Goal: Task Accomplishment & Management: Use online tool/utility

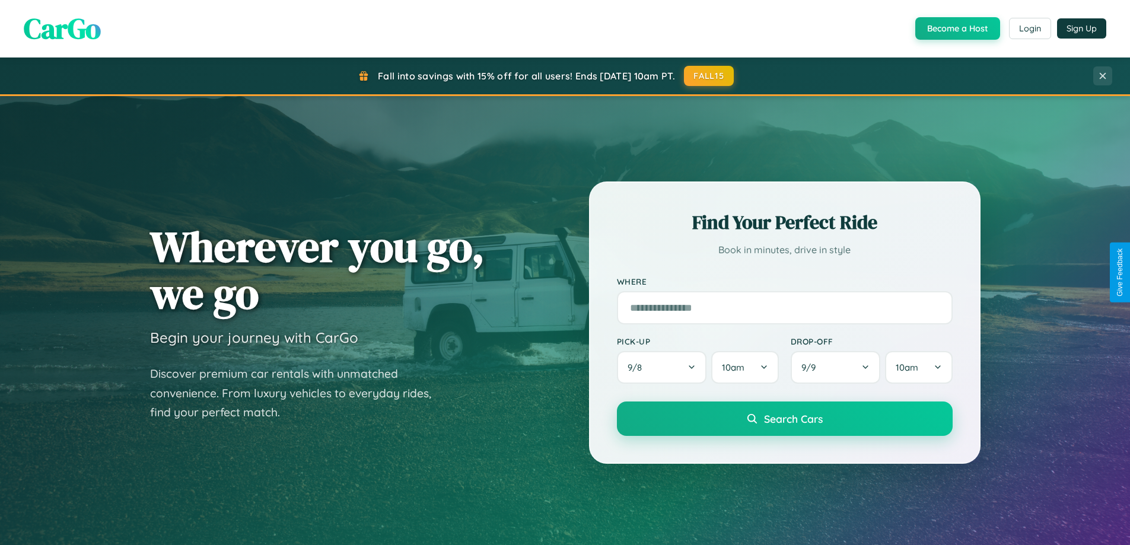
scroll to position [511, 0]
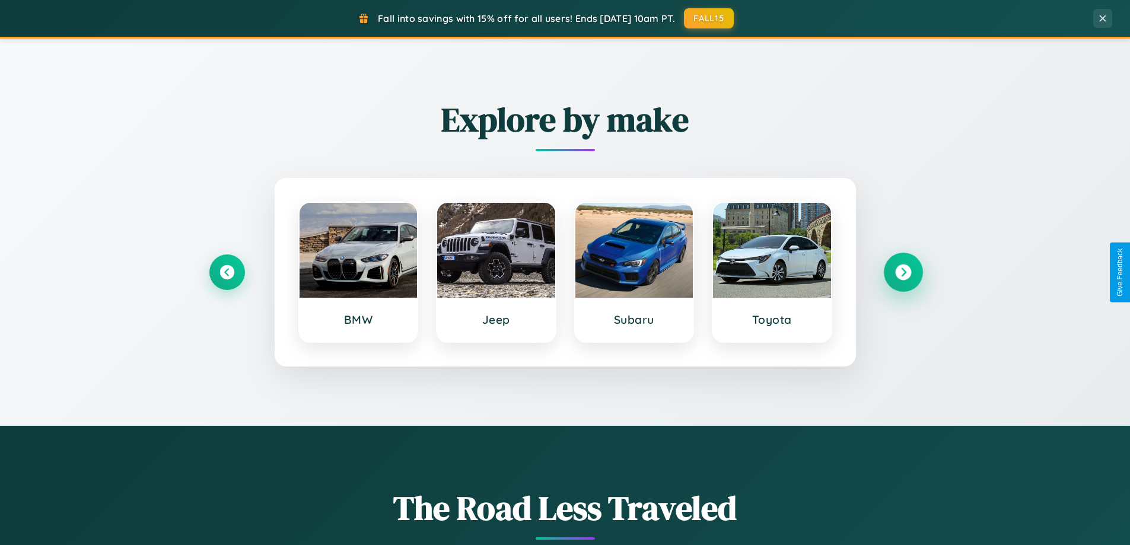
click at [903, 272] on icon at bounding box center [903, 273] width 16 height 16
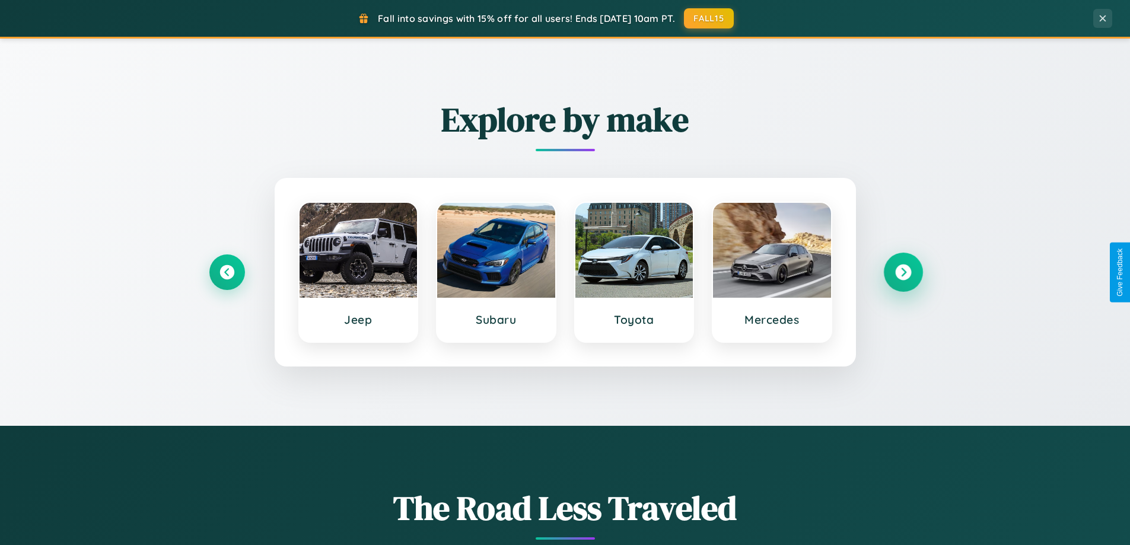
click at [903, 272] on icon at bounding box center [903, 273] width 16 height 16
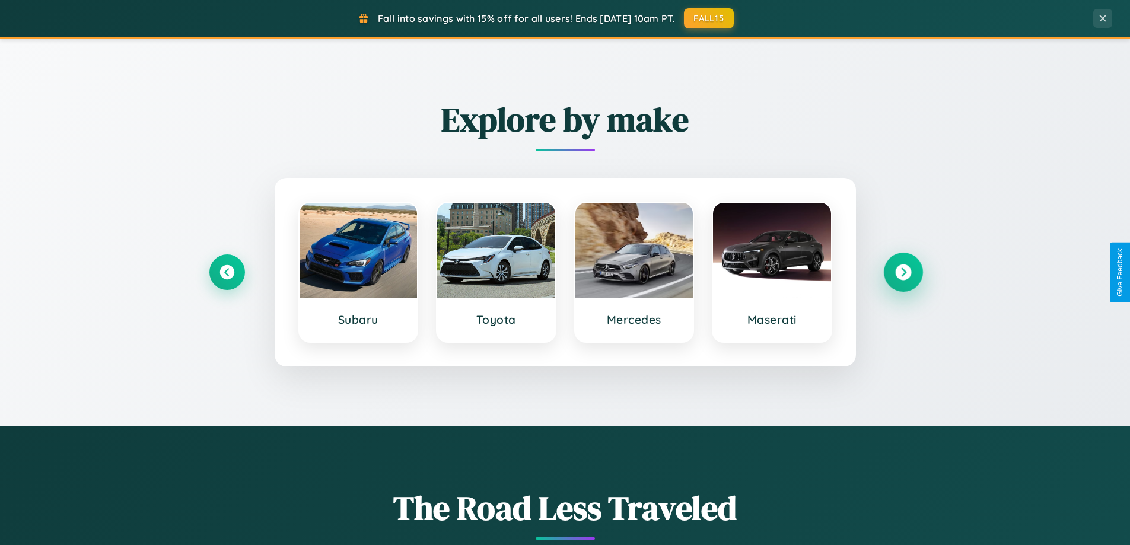
click at [903, 272] on icon at bounding box center [903, 273] width 16 height 16
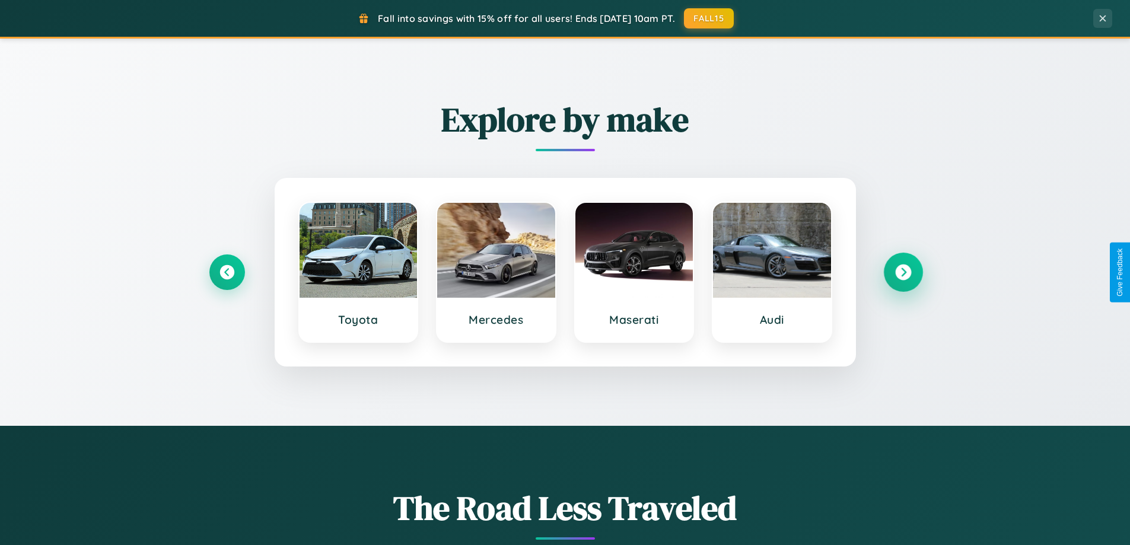
click at [903, 272] on icon at bounding box center [903, 273] width 16 height 16
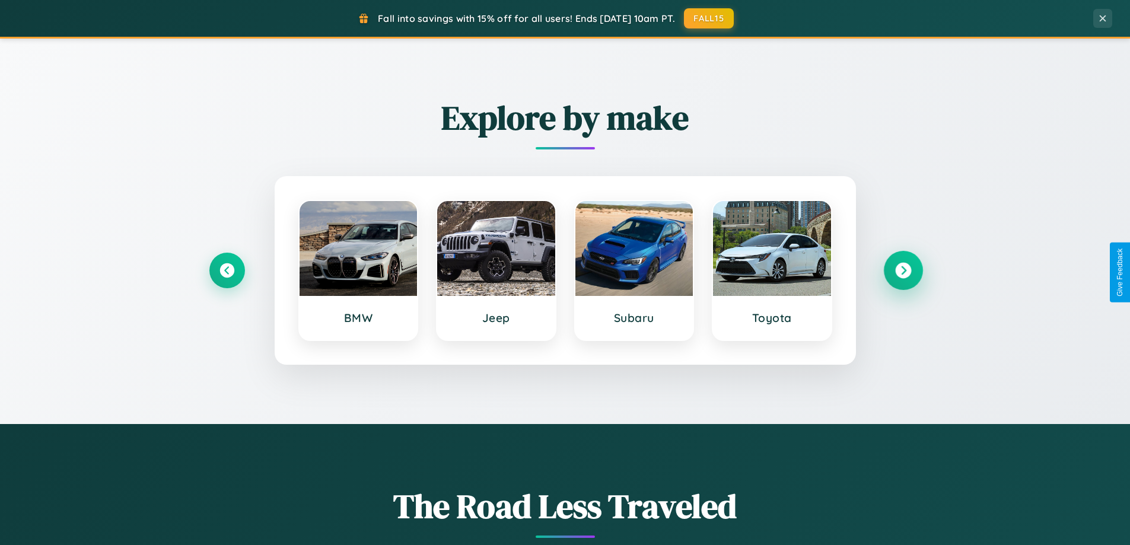
scroll to position [1906, 0]
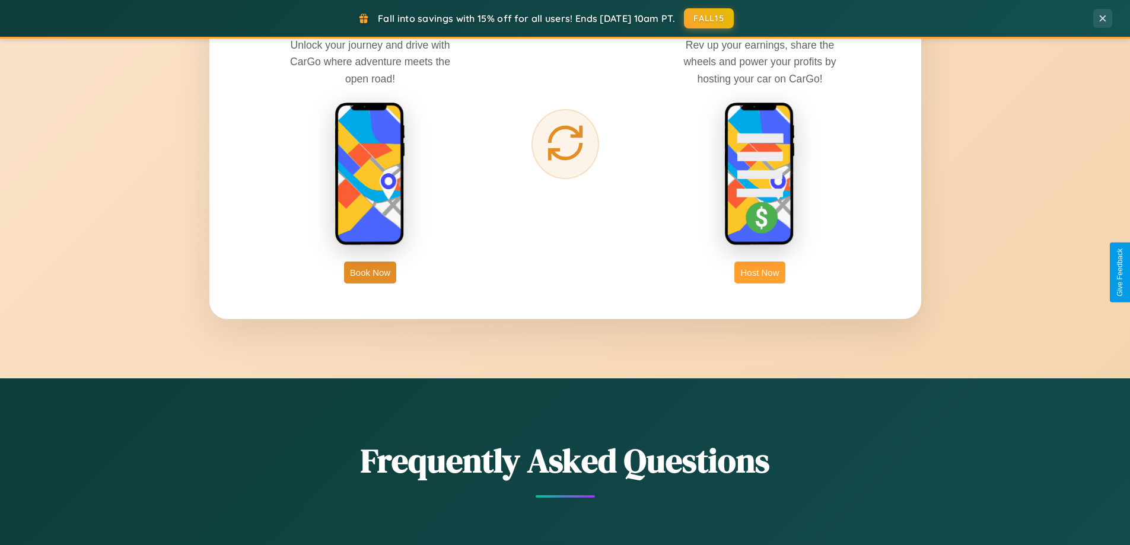
click at [760, 272] on button "Host Now" at bounding box center [759, 273] width 50 height 22
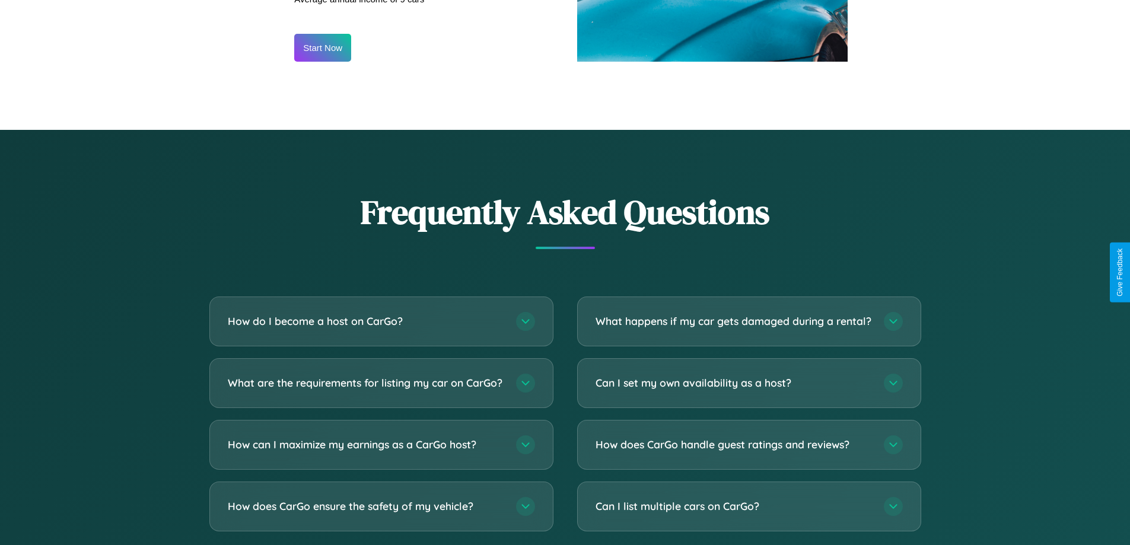
scroll to position [1603, 0]
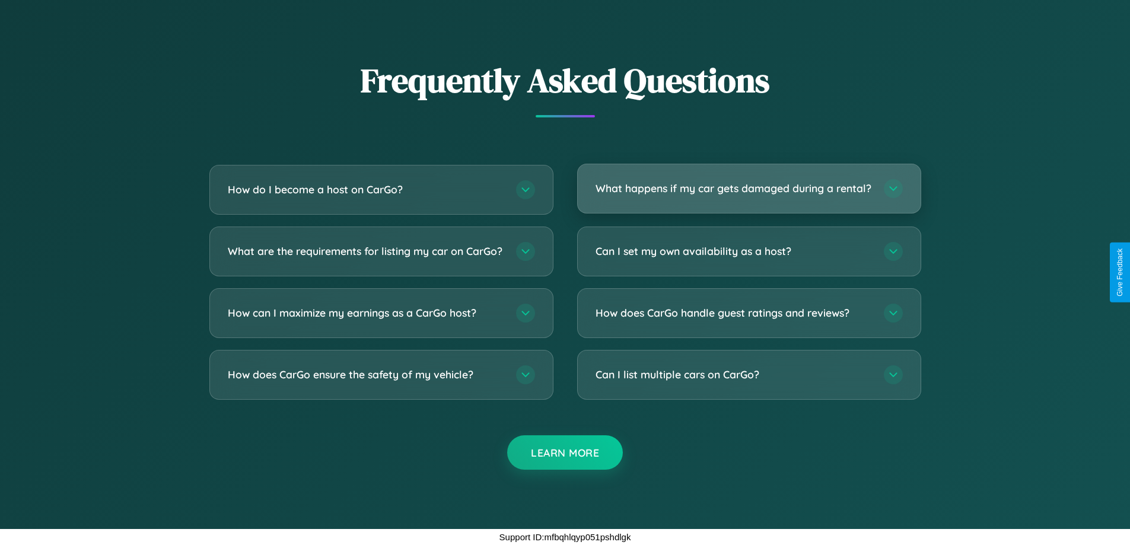
click at [748, 183] on h3 "What happens if my car gets damaged during a rental?" at bounding box center [733, 188] width 276 height 15
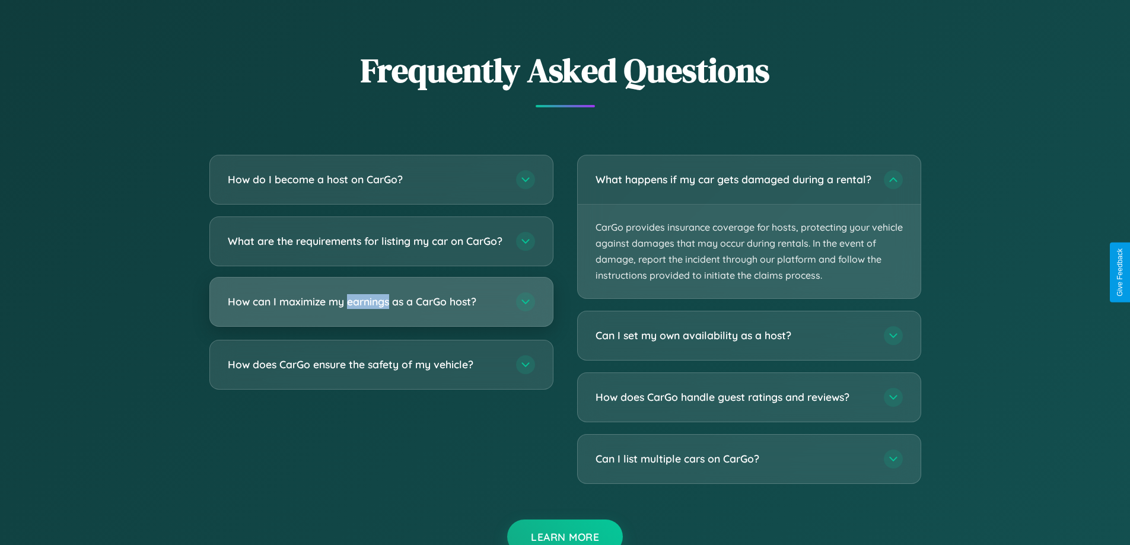
click at [381, 309] on h3 "How can I maximize my earnings as a CarGo host?" at bounding box center [366, 301] width 276 height 15
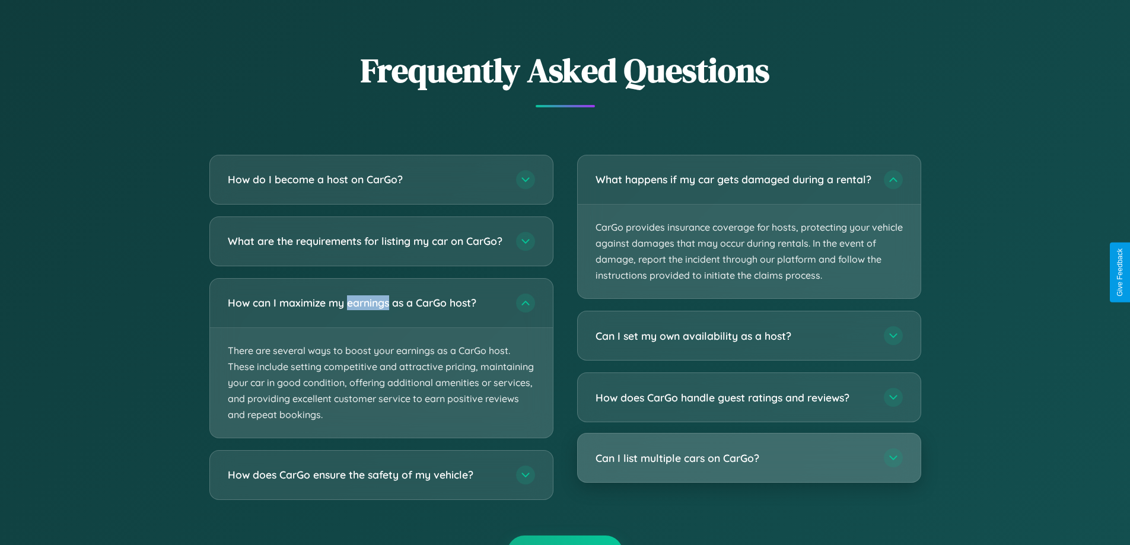
click at [748, 466] on h3 "Can I list multiple cars on CarGo?" at bounding box center [733, 458] width 276 height 15
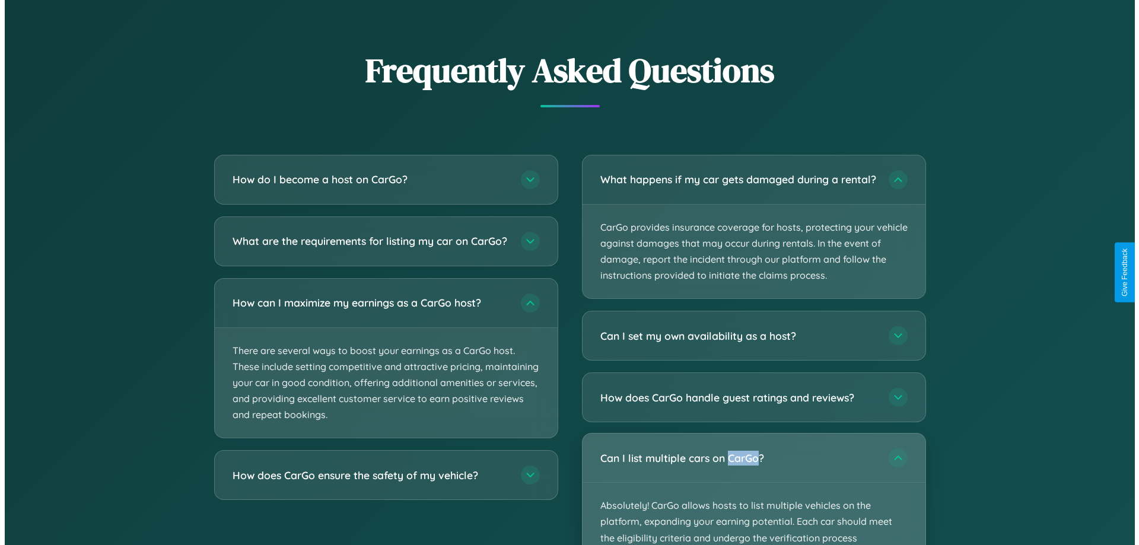
scroll to position [573, 0]
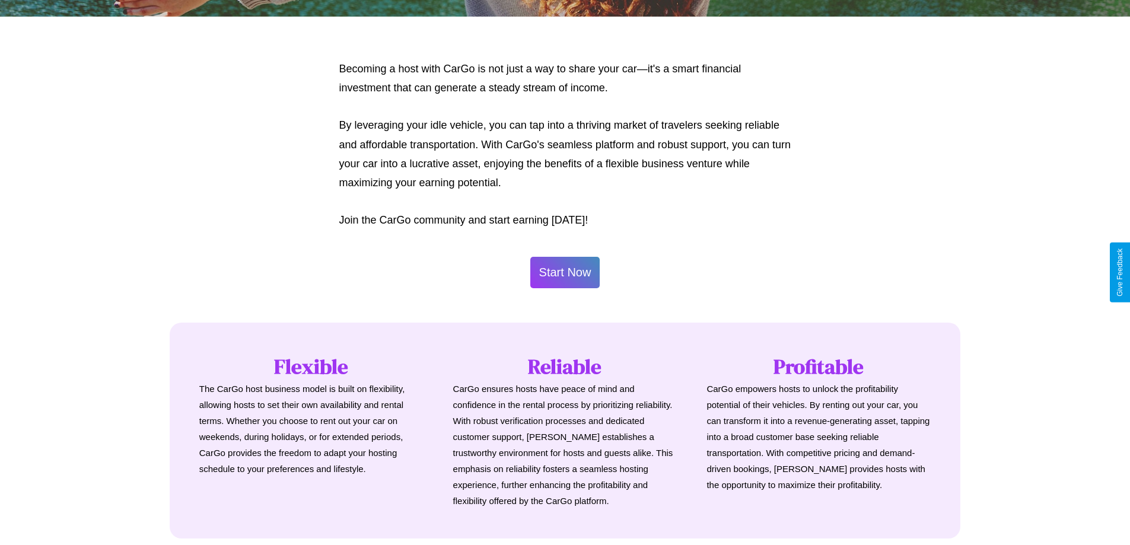
click at [565, 272] on button "Start Now" at bounding box center [565, 272] width 70 height 31
